Goal: Task Accomplishment & Management: Use online tool/utility

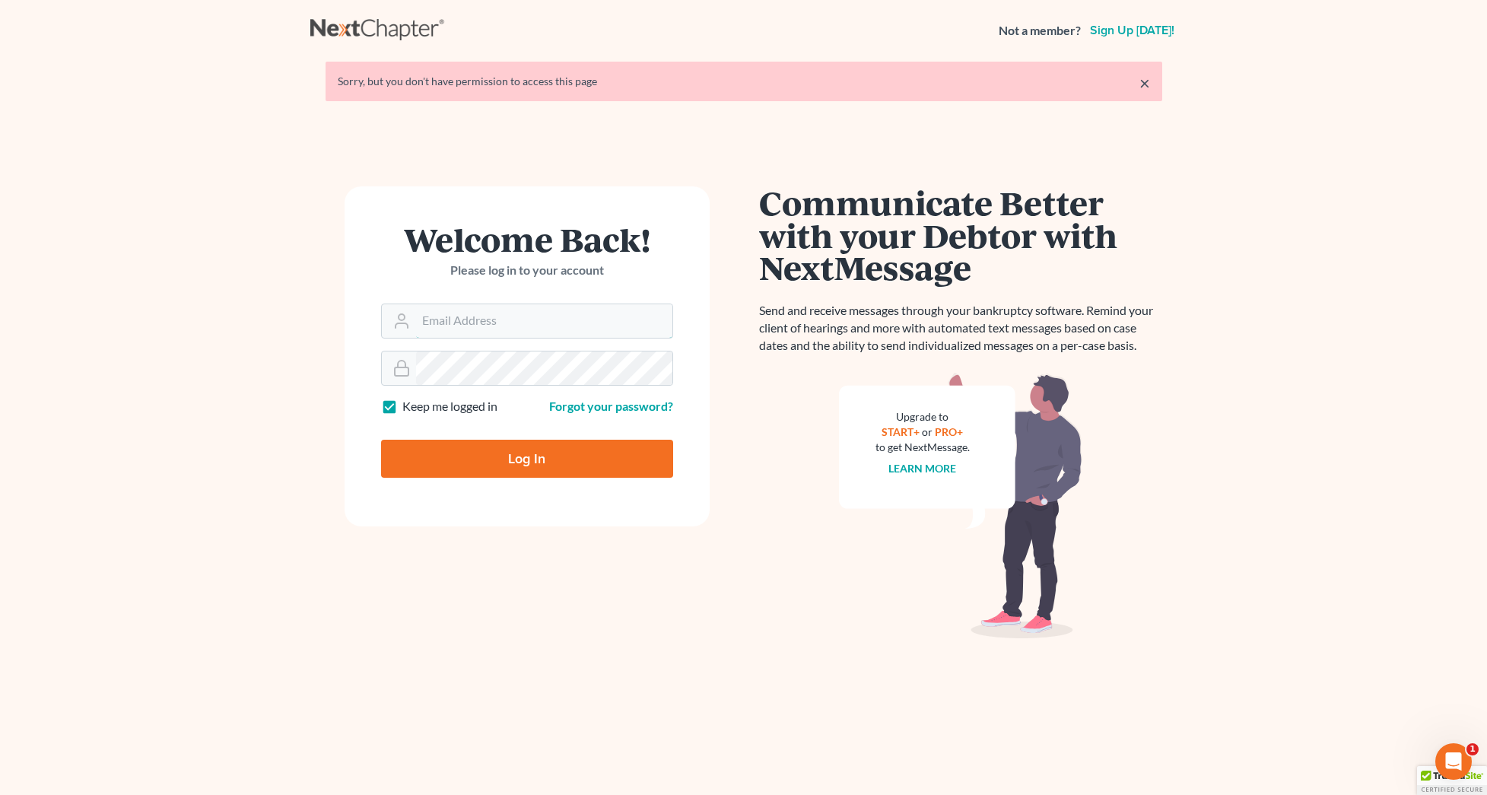
type input "[EMAIL_ADDRESS][DOMAIN_NAME]"
click at [583, 450] on input "Log In" at bounding box center [527, 459] width 292 height 38
type input "Thinking..."
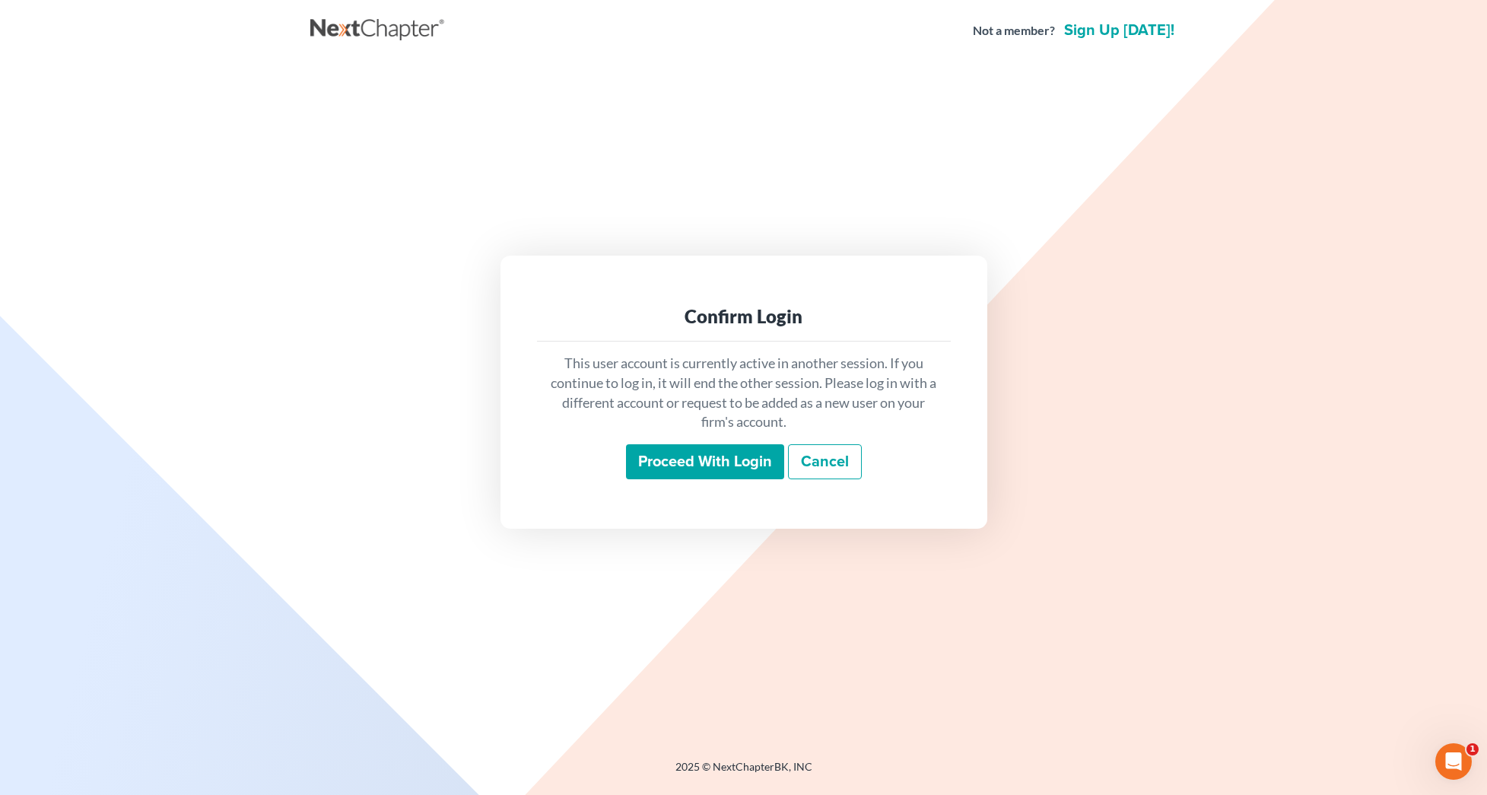
click at [739, 460] on input "Proceed with login" at bounding box center [705, 461] width 158 height 35
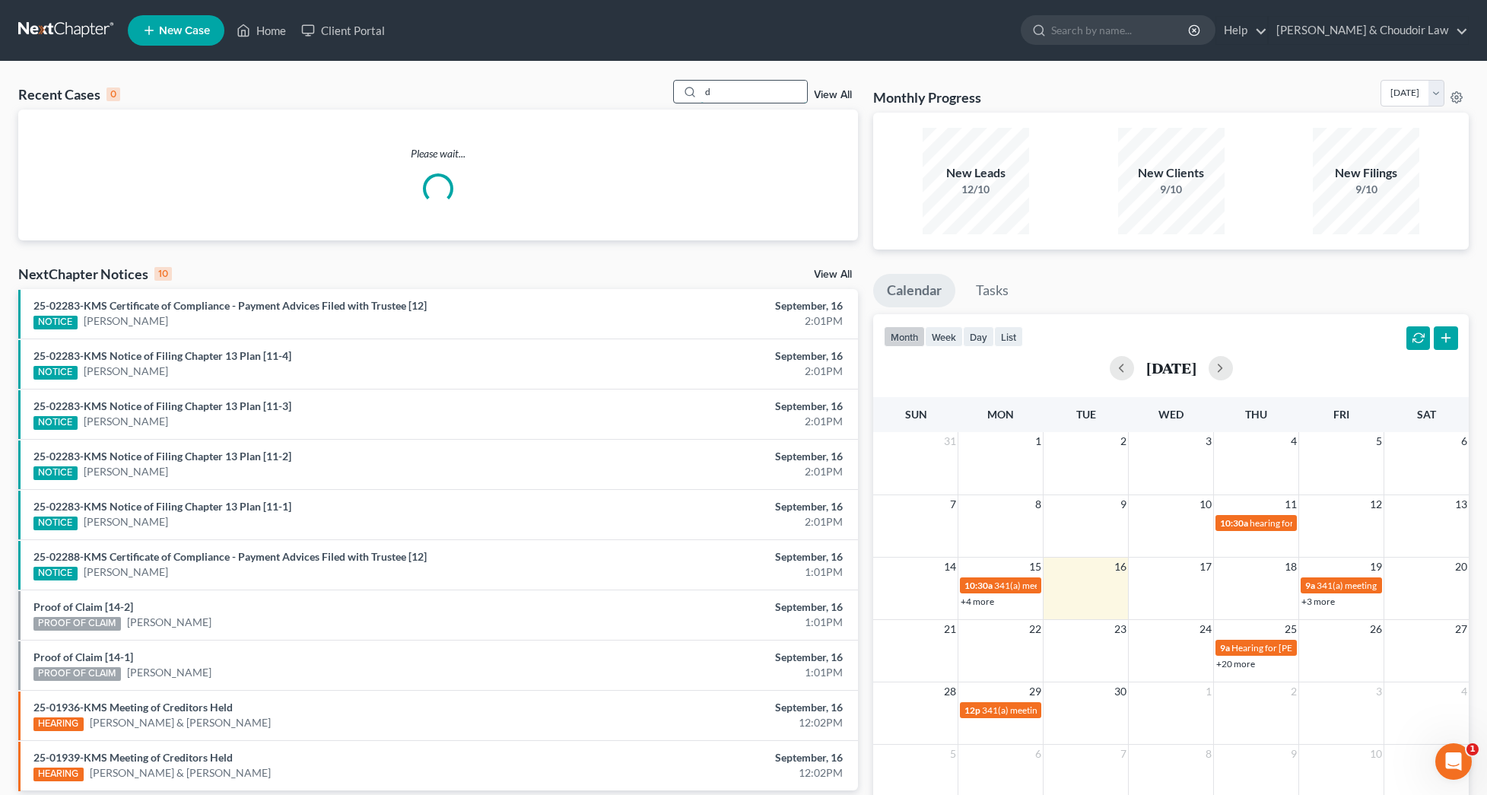
click at [732, 89] on input "d" at bounding box center [754, 92] width 106 height 22
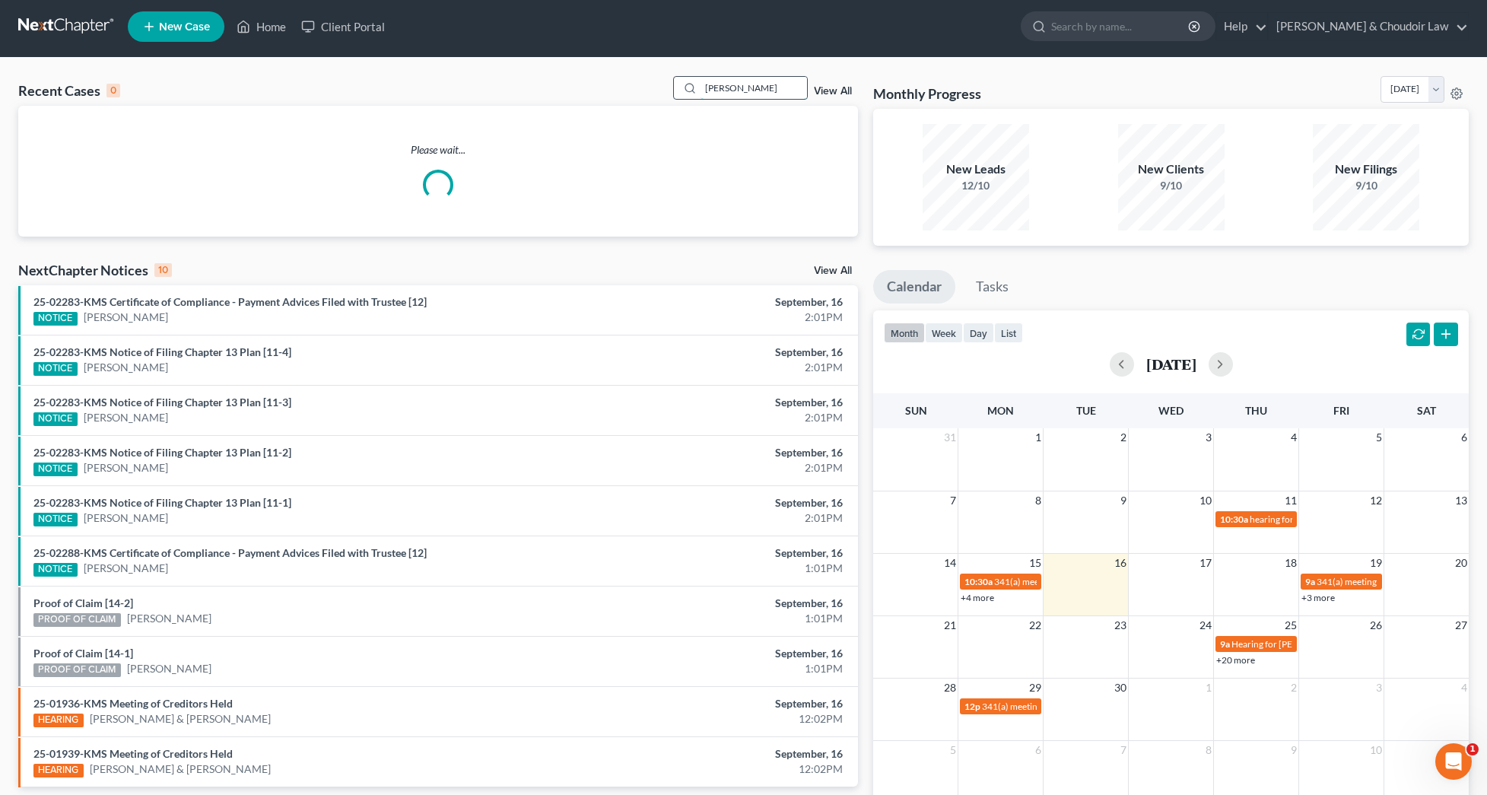
type input "[PERSON_NAME]"
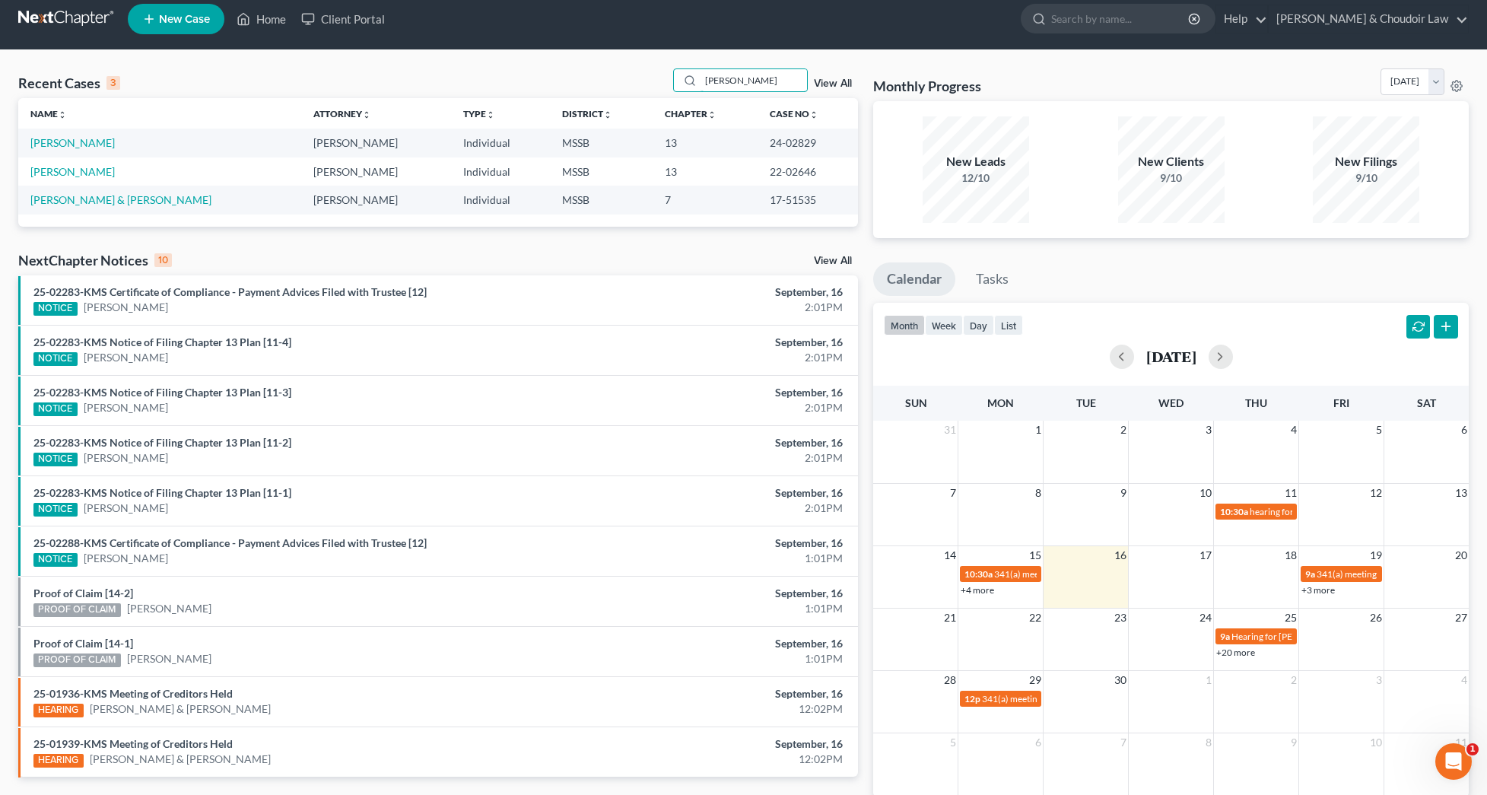
scroll to position [11, 0]
click at [65, 145] on link "[PERSON_NAME]" at bounding box center [72, 142] width 84 height 13
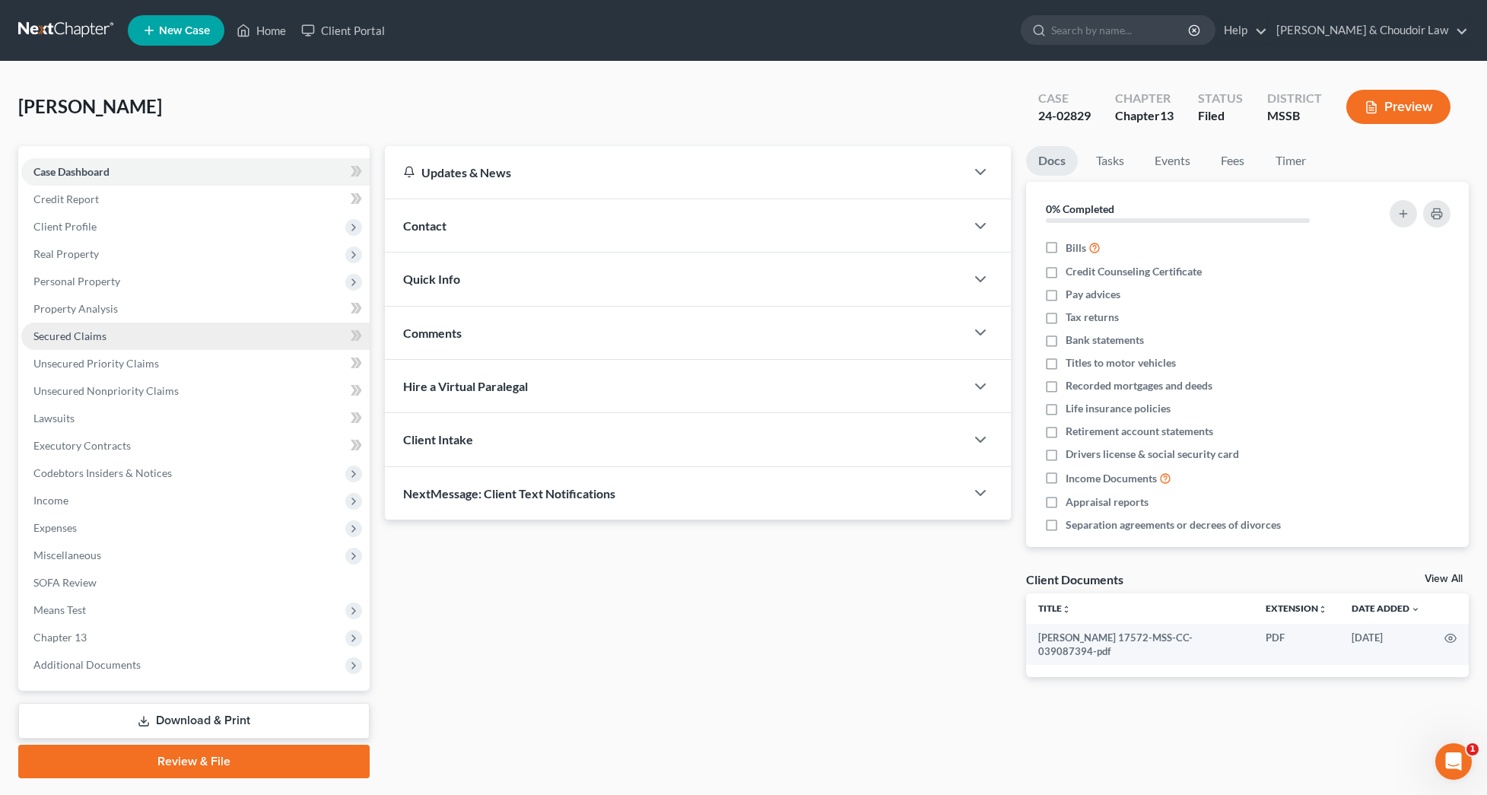
click at [65, 340] on span "Secured Claims" at bounding box center [69, 335] width 73 height 13
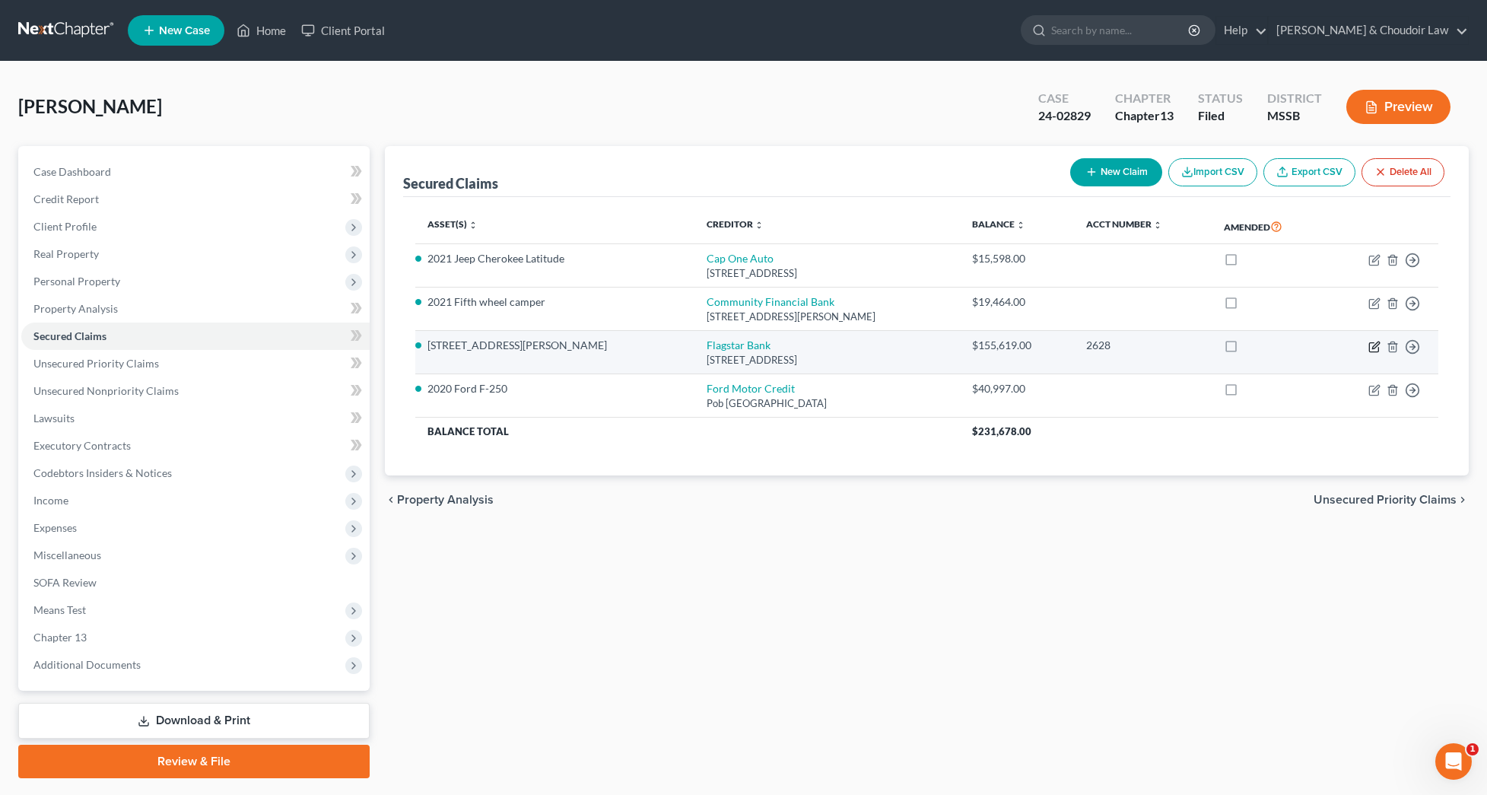
click at [1371, 345] on icon "button" at bounding box center [1374, 347] width 12 height 12
select select "23"
select select "2"
select select "0"
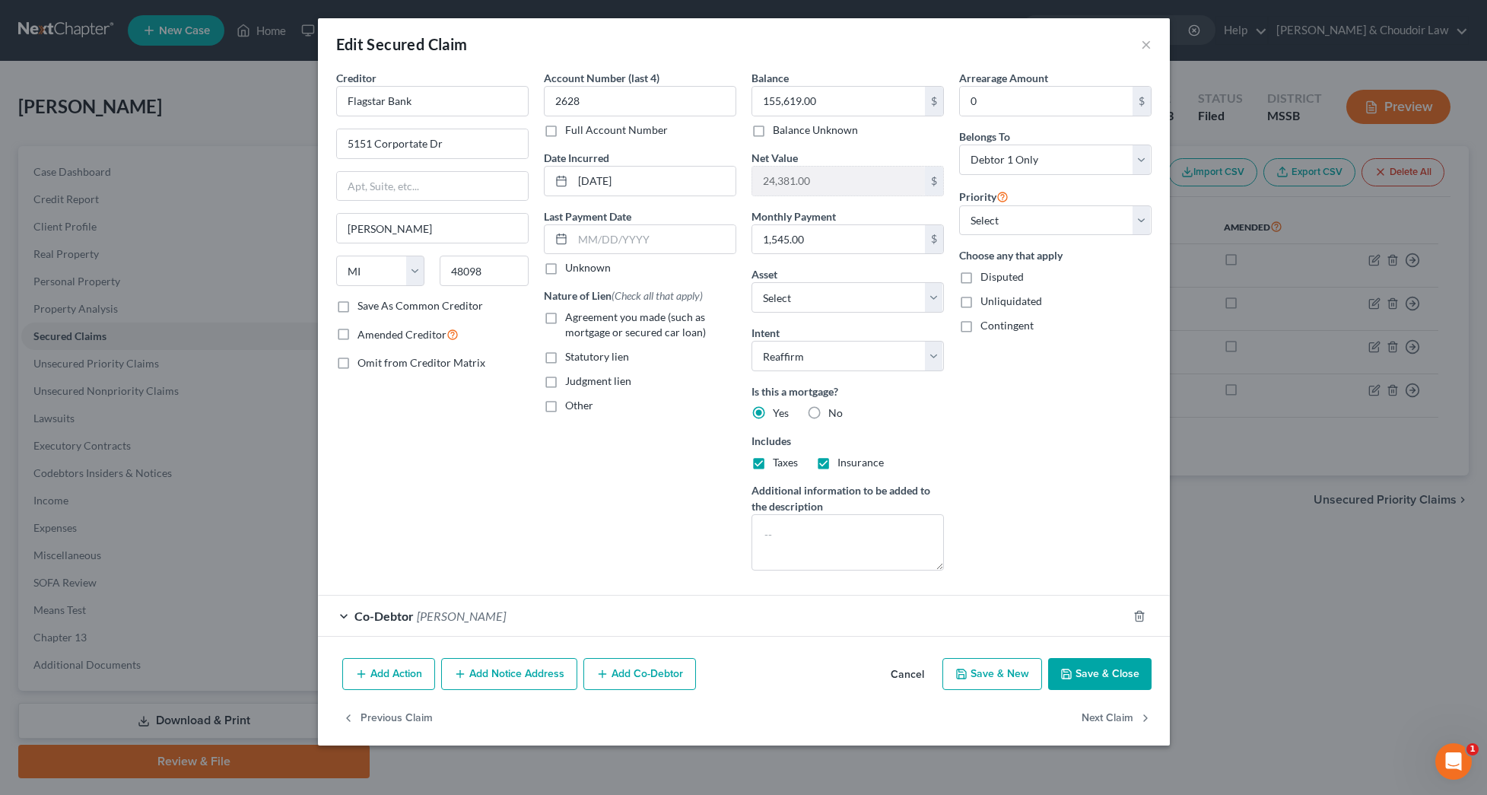
click at [1135, 675] on button "Save & Close" at bounding box center [1099, 674] width 103 height 32
